Goal: Task Accomplishment & Management: Manage account settings

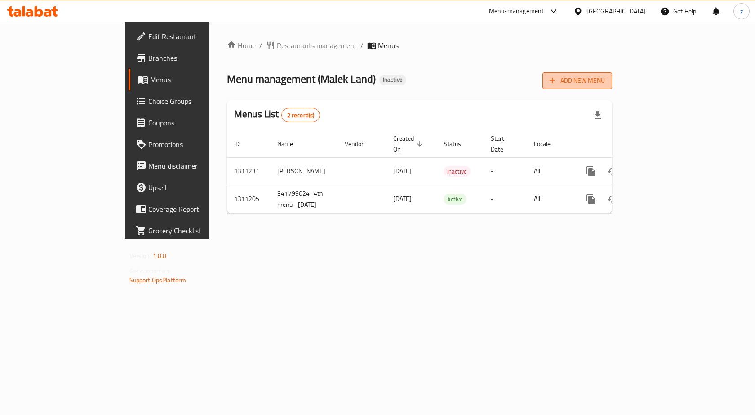
click at [605, 81] on span "Add New Menu" at bounding box center [576, 80] width 55 height 11
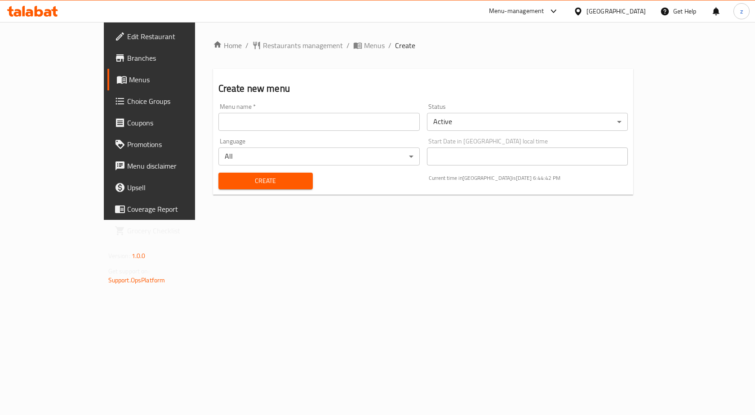
click at [343, 125] on input "text" at bounding box center [318, 122] width 201 height 18
click at [218, 122] on input "text" at bounding box center [318, 122] width 201 height 18
type input "ZOZA [DATE]"
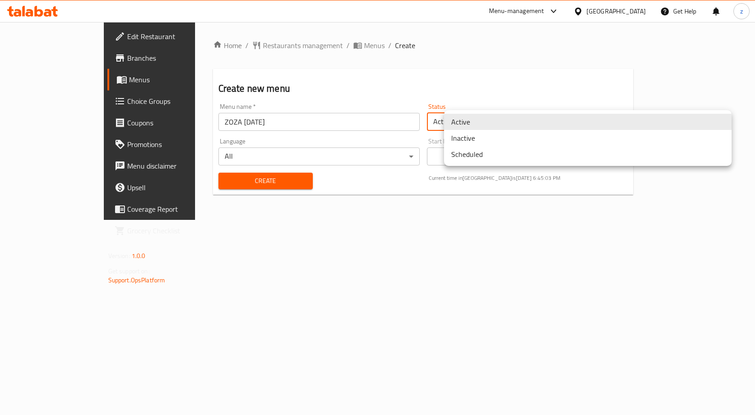
click at [530, 120] on body "​ Menu-management Egypt Get Help z Edit Restaurant Branches Menus Choice Groups…" at bounding box center [377, 218] width 755 height 393
click at [396, 124] on div at bounding box center [377, 207] width 755 height 415
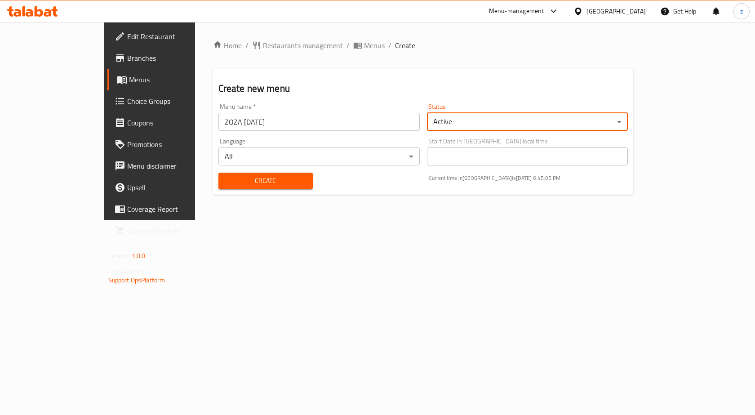
click at [353, 151] on body "​ Menu-management Egypt Get Help z Edit Restaurant Branches Menus Choice Groups…" at bounding box center [377, 218] width 755 height 393
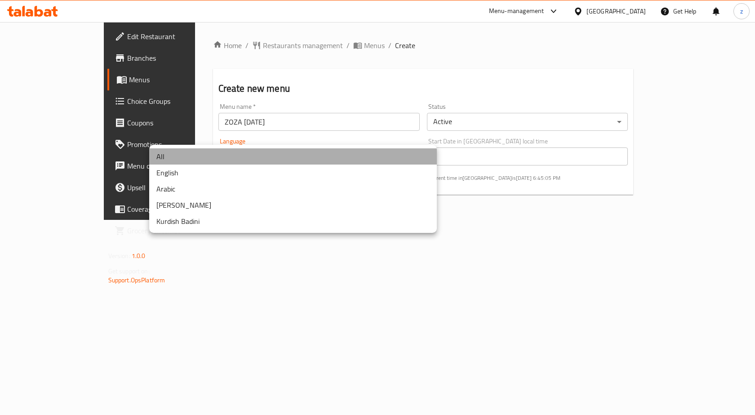
click at [339, 155] on li "All" at bounding box center [293, 156] width 288 height 16
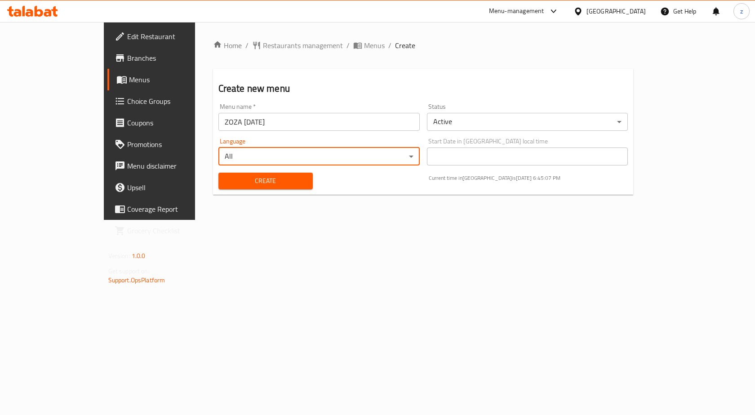
click at [253, 183] on span "Create" at bounding box center [266, 180] width 80 height 11
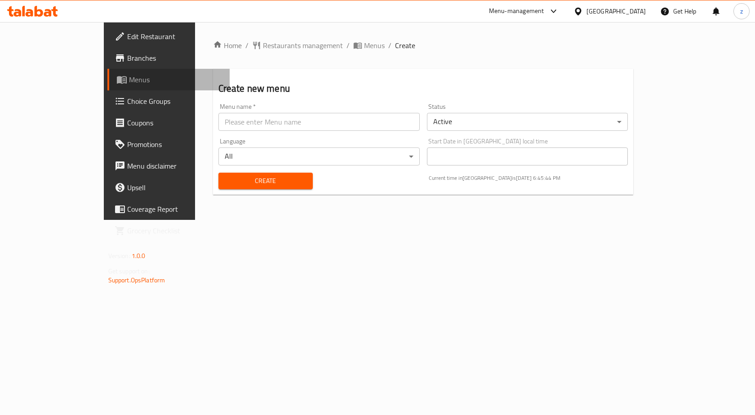
click at [129, 81] on span "Menus" at bounding box center [176, 79] width 94 height 11
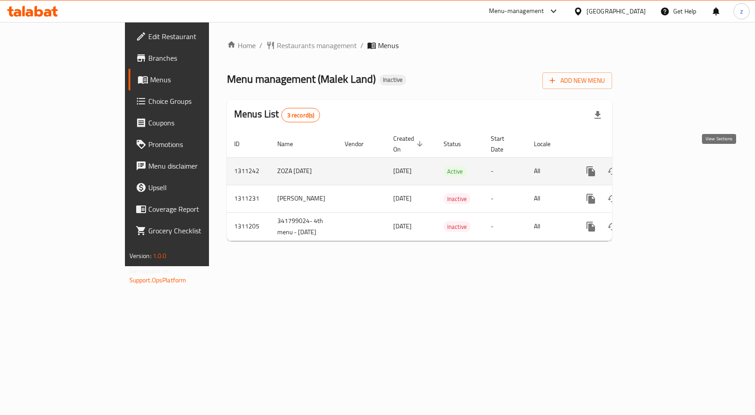
click at [661, 166] on icon "enhanced table" at bounding box center [655, 171] width 11 height 11
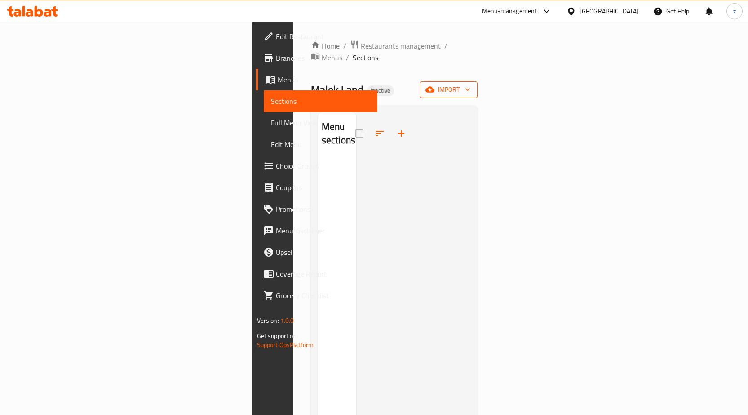
click at [470, 84] on span "import" at bounding box center [448, 89] width 43 height 11
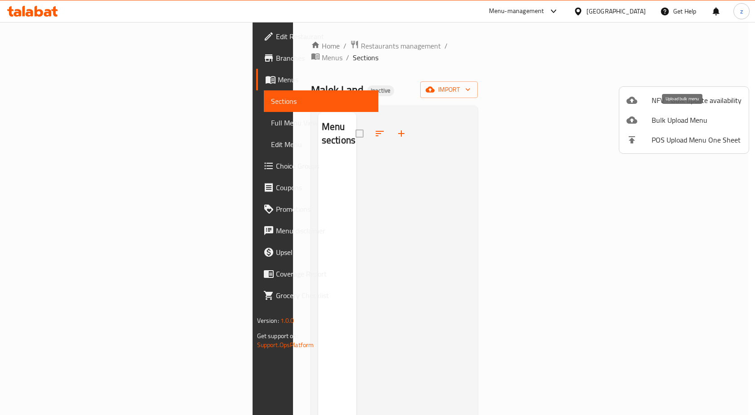
click at [665, 117] on span "Bulk Upload Menu" at bounding box center [696, 120] width 90 height 11
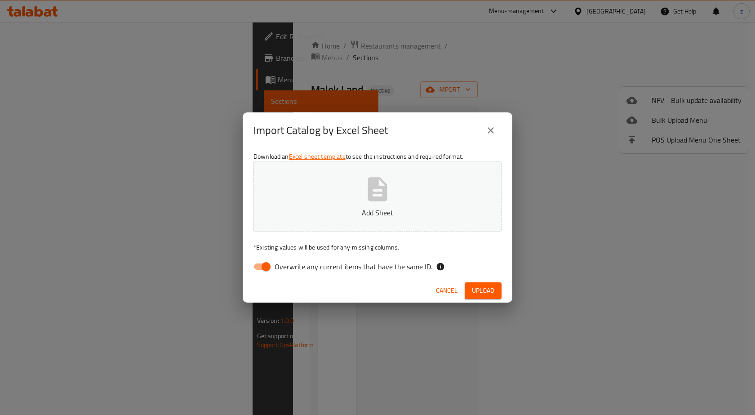
click at [266, 266] on input "Overwrite any current items that have the same ID." at bounding box center [265, 266] width 51 height 17
checkbox input "false"
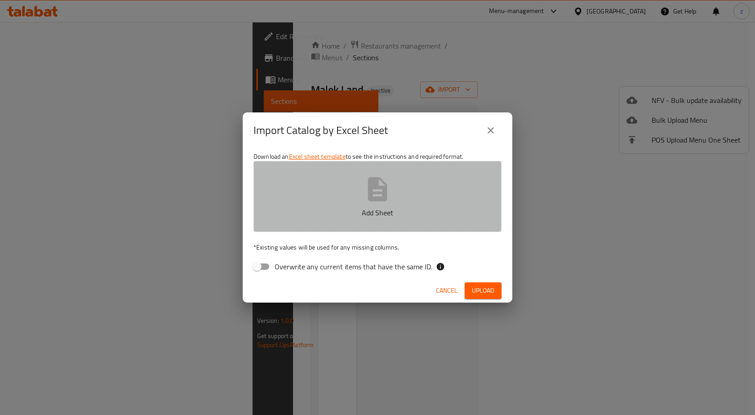
click at [403, 193] on button "Add Sheet" at bounding box center [377, 196] width 248 height 71
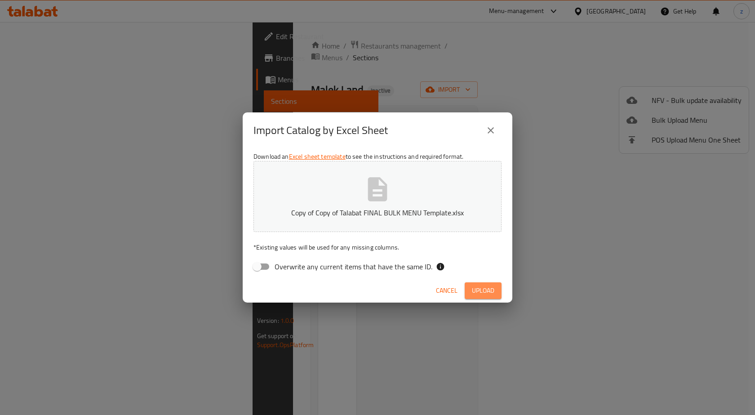
click at [482, 293] on span "Upload" at bounding box center [483, 290] width 22 height 11
click at [483, 290] on icon "button" at bounding box center [487, 290] width 10 height 10
click at [483, 290] on icon "button" at bounding box center [487, 290] width 9 height 9
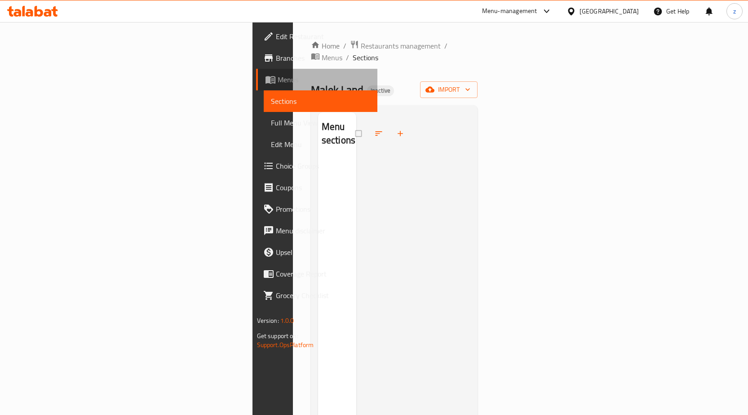
click at [278, 81] on span "Menus" at bounding box center [324, 79] width 93 height 11
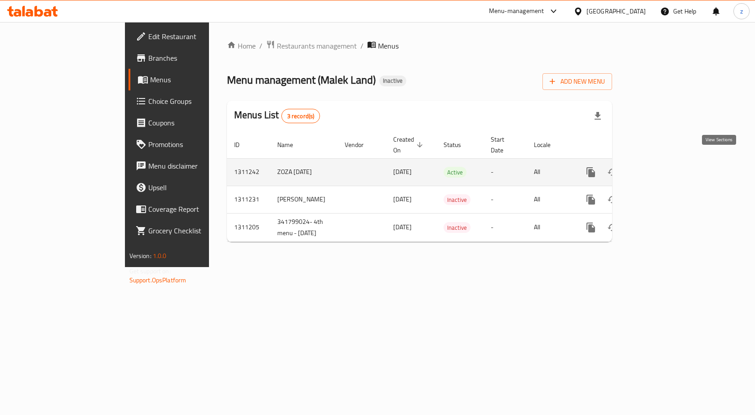
click at [660, 168] on icon "enhanced table" at bounding box center [655, 172] width 8 height 8
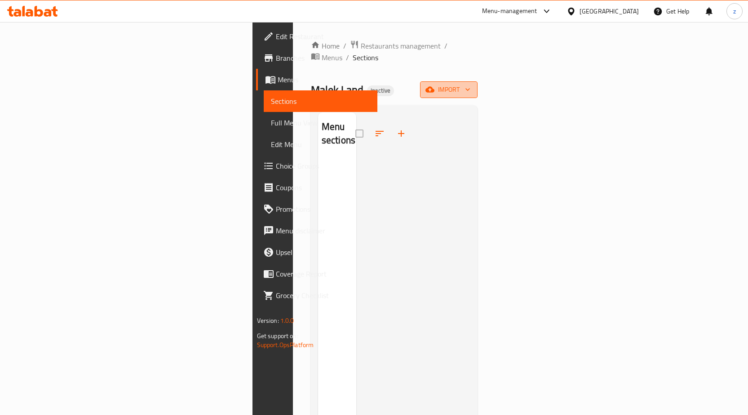
click at [470, 84] on span "import" at bounding box center [448, 89] width 43 height 11
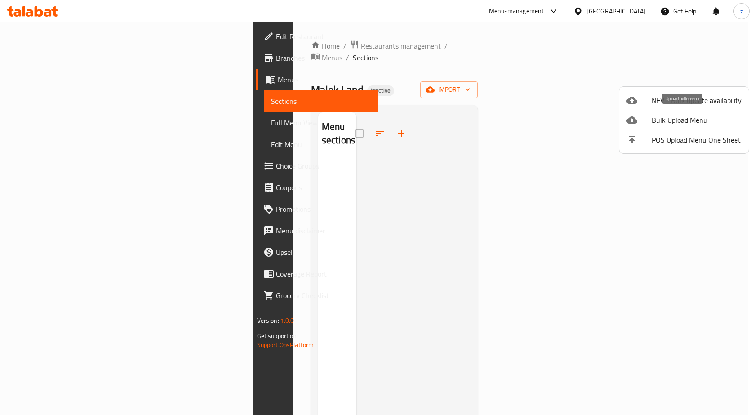
click at [671, 120] on span "Bulk Upload Menu" at bounding box center [696, 120] width 90 height 11
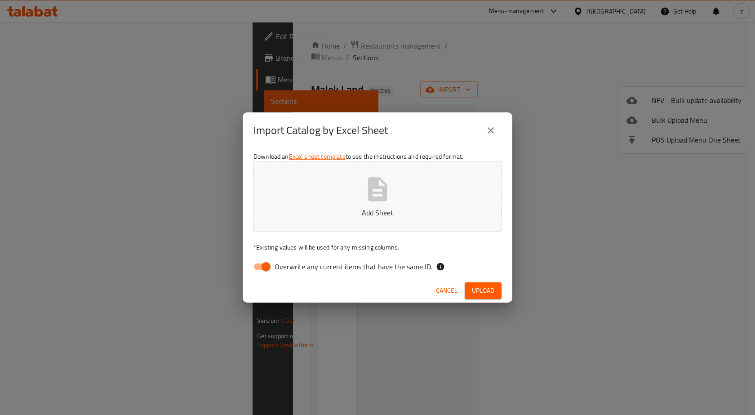
click at [261, 267] on input "Overwrite any current items that have the same ID." at bounding box center [265, 266] width 51 height 17
checkbox input "false"
click at [373, 195] on icon "button" at bounding box center [377, 189] width 29 height 29
click at [477, 290] on span "Upload" at bounding box center [483, 290] width 22 height 11
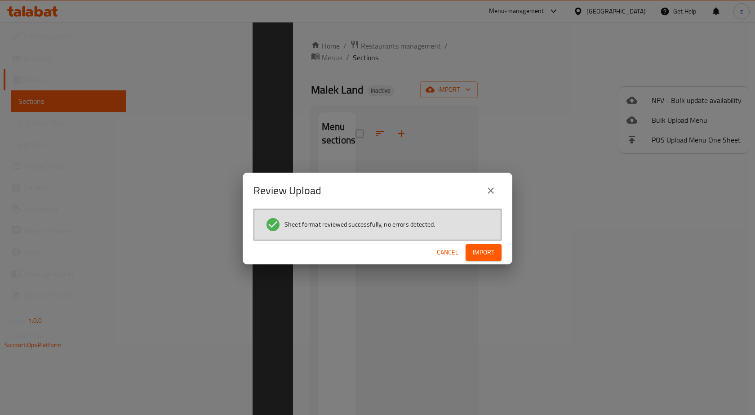
scroll to position [126, 0]
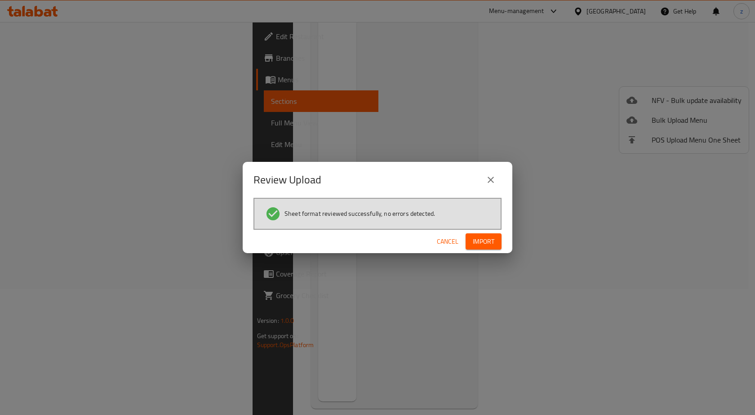
click at [482, 241] on span "Import" at bounding box center [484, 241] width 22 height 11
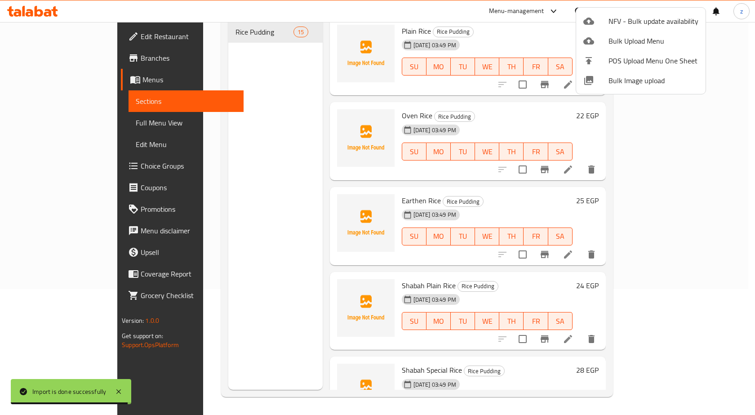
drag, startPoint x: 719, startPoint y: 71, endPoint x: 717, endPoint y: 119, distance: 48.6
click at [717, 120] on div at bounding box center [377, 207] width 755 height 415
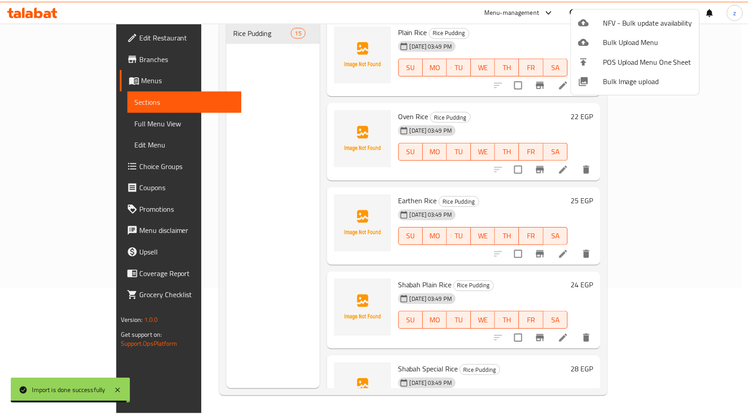
scroll to position [0, 0]
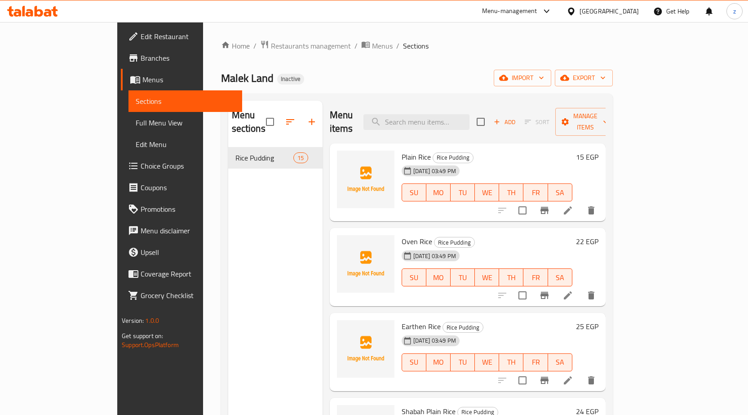
click at [136, 120] on span "Full Menu View" at bounding box center [185, 122] width 99 height 11
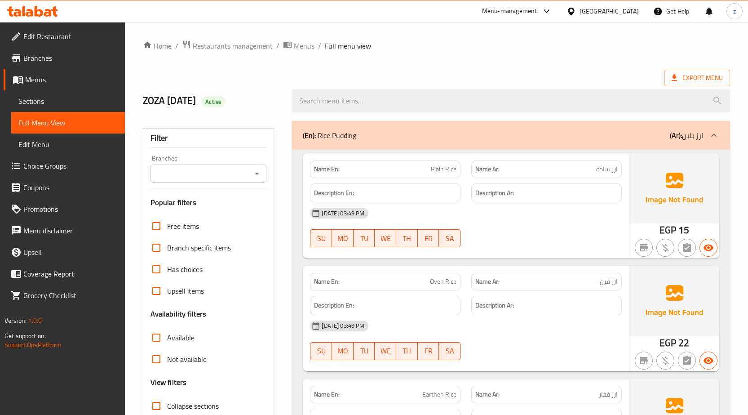
click at [528, 214] on div "[DATE] 03:49 PM" at bounding box center [466, 213] width 323 height 22
click at [464, 234] on div "SU MO TU WE TH FR SA" at bounding box center [385, 238] width 161 height 29
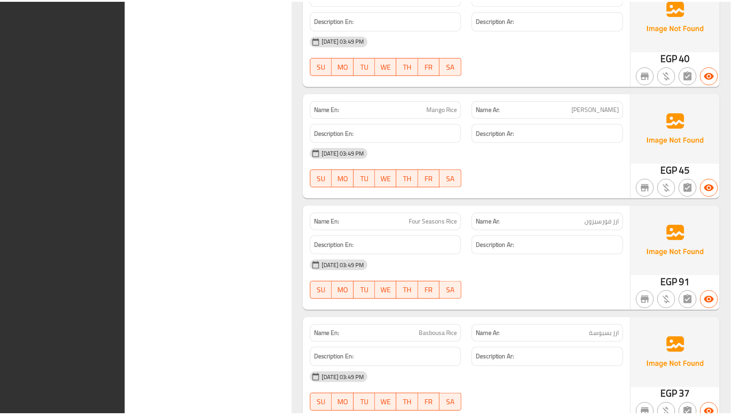
scroll to position [1454, 0]
